Goal: Information Seeking & Learning: Learn about a topic

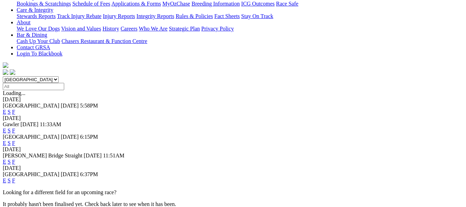
scroll to position [153, 0]
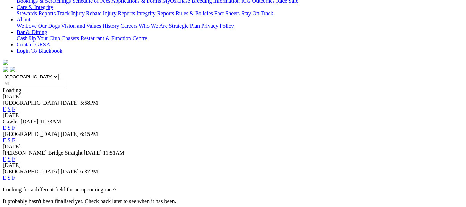
click at [15, 175] on link "F" at bounding box center [13, 178] width 3 height 6
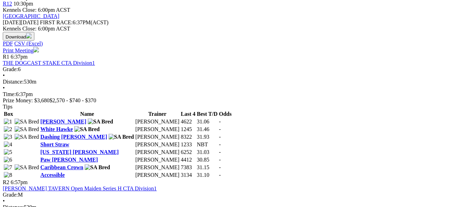
scroll to position [319, 0]
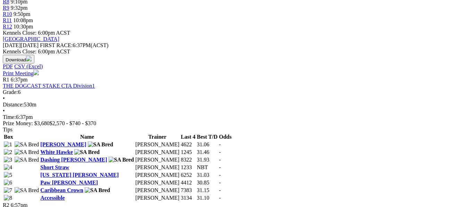
scroll to position [319, 0]
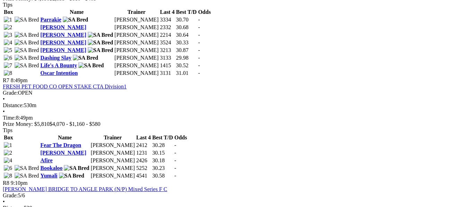
scroll to position [1050, 0]
